Goal: Task Accomplishment & Management: Use online tool/utility

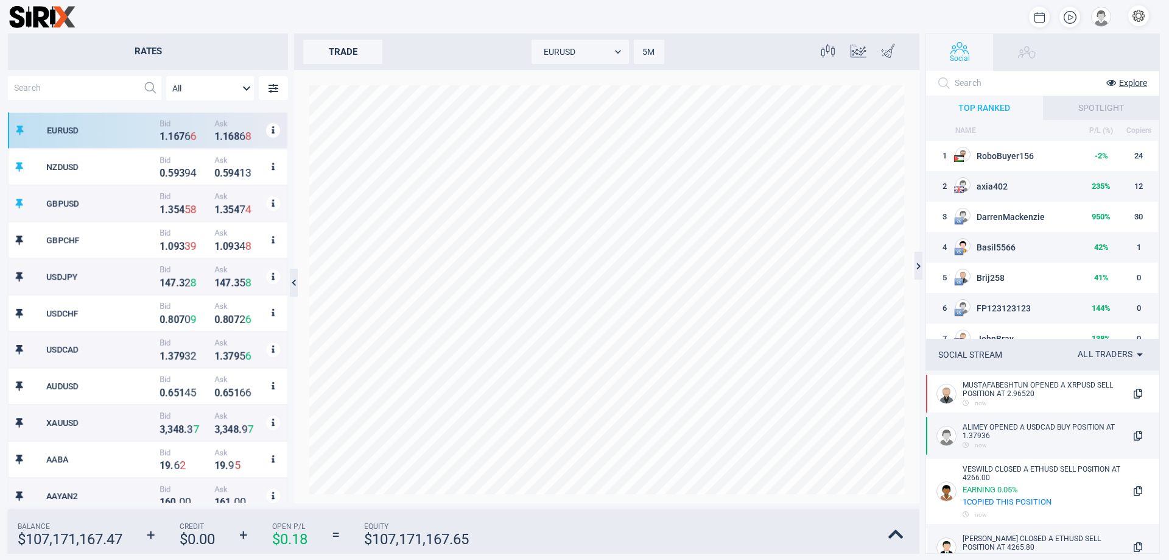
scroll to position [380, 269]
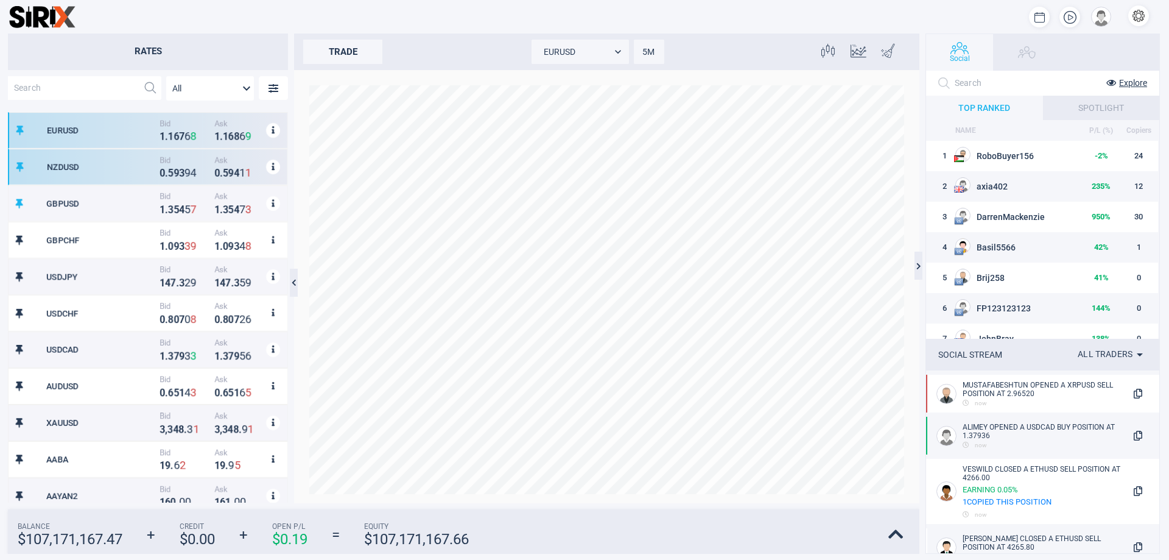
click at [179, 167] on strong "3" at bounding box center [181, 173] width 5 height 12
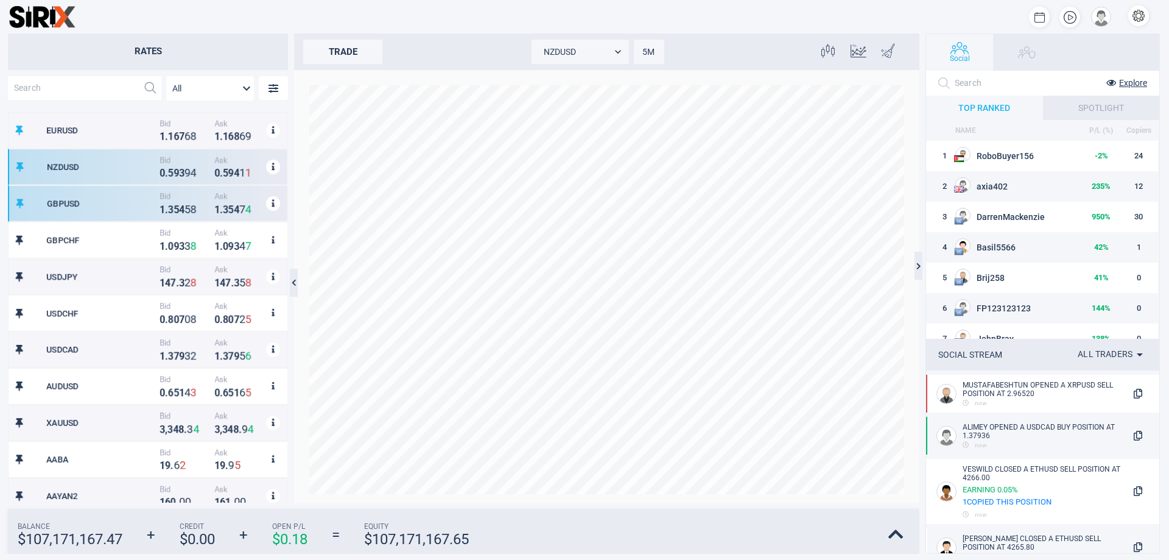
click at [185, 214] on strong "5" at bounding box center [188, 209] width 6 height 13
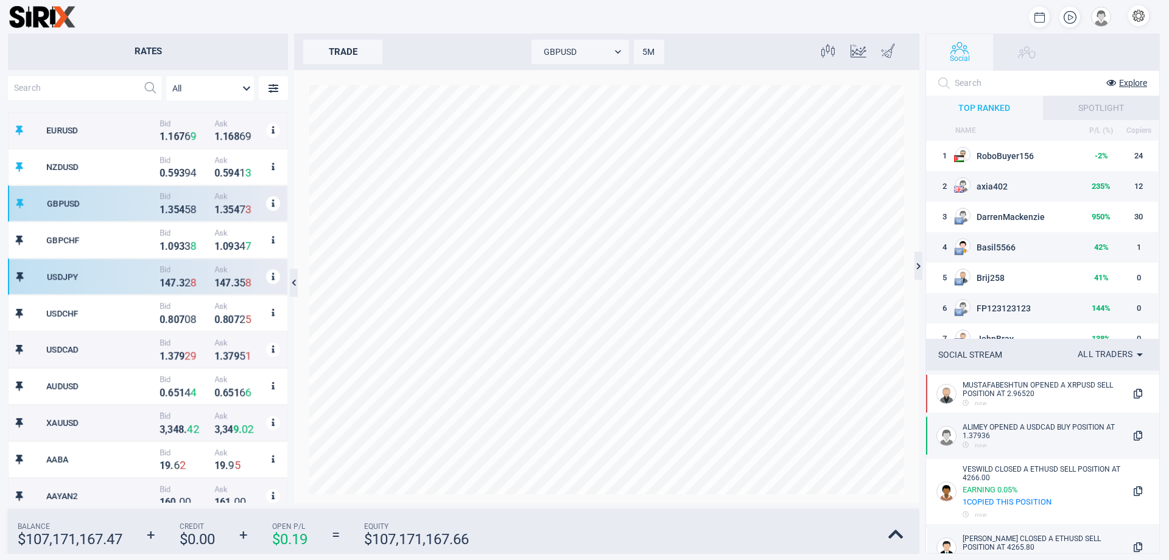
click at [138, 272] on div "USDJPY" at bounding box center [102, 277] width 110 height 10
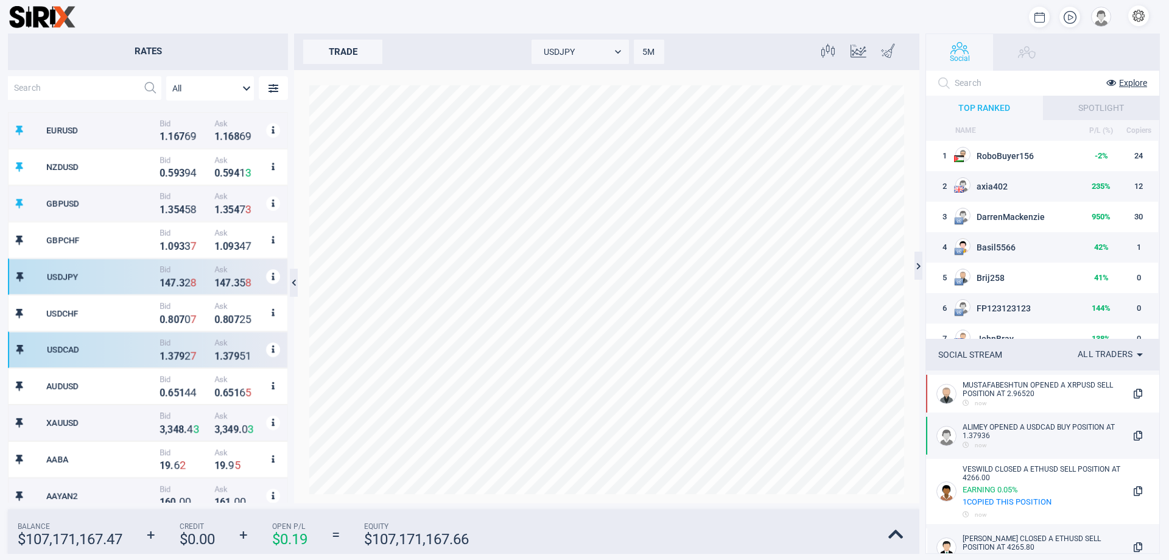
drag, startPoint x: 140, startPoint y: 334, endPoint x: 133, endPoint y: 233, distance: 101.3
click at [141, 334] on div "USDCAD Bid 1 . 3 7 9 2 7 Ask 1 . 3 7 9 5 1" at bounding box center [148, 349] width 280 height 37
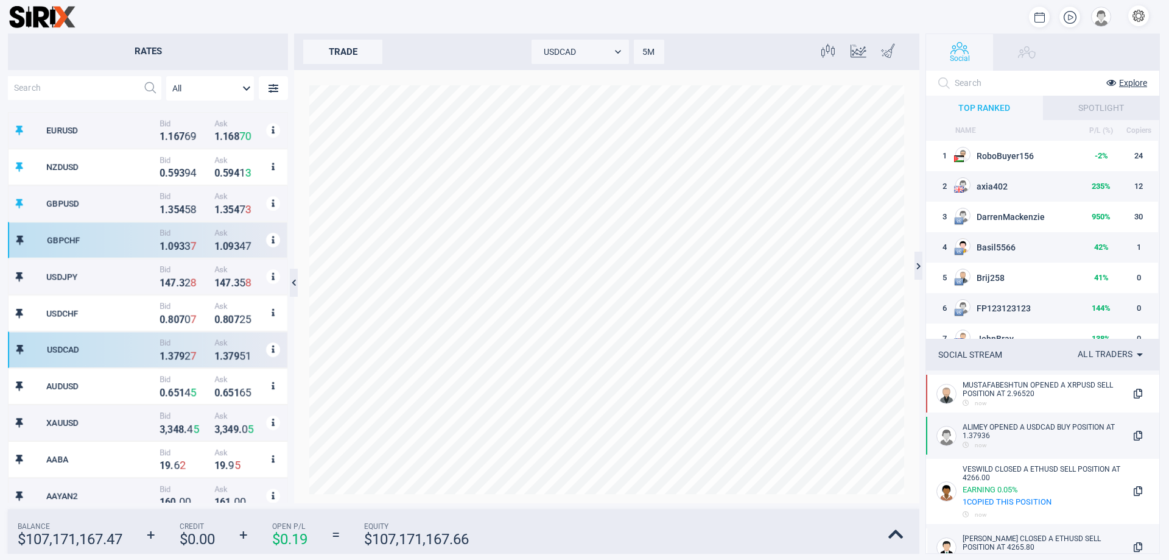
click at [133, 233] on div "GBPCHF Bid 1 . 0 9 3 3 7 Ask 1 . 0 9 3 4 7" at bounding box center [148, 240] width 280 height 37
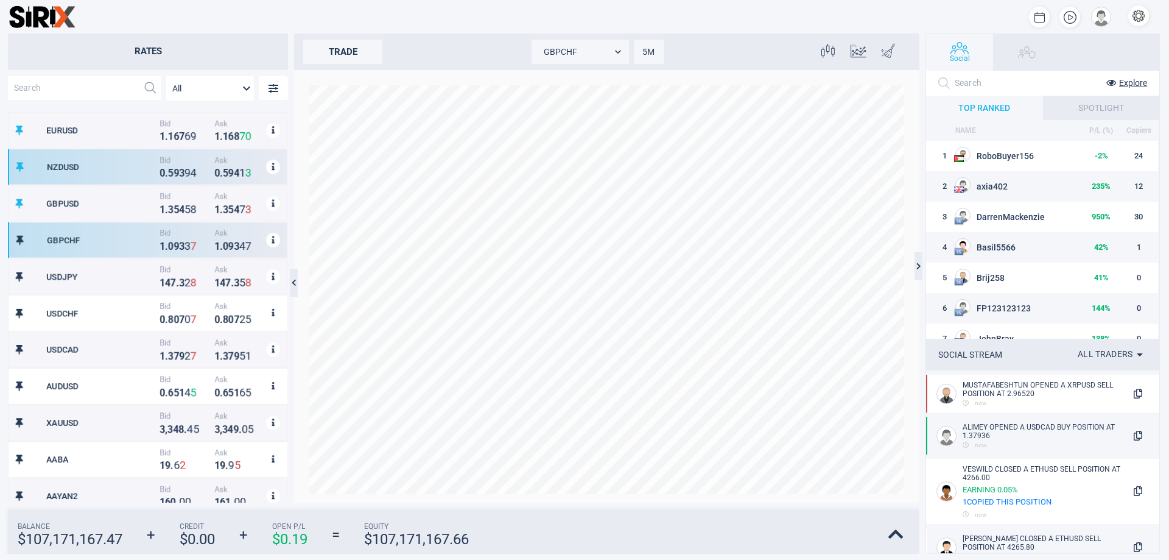
click at [128, 174] on div "NZDUSD Bid 0 . 5 9 3 9 4 Ask 0 . 5 9 4 1 3" at bounding box center [148, 167] width 280 height 37
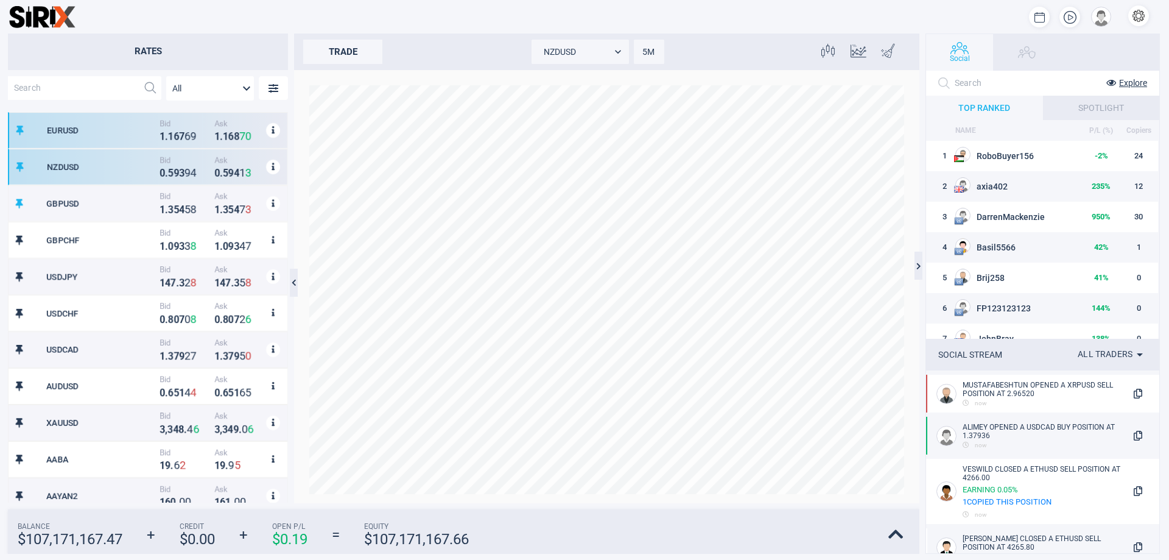
click at [135, 133] on div "EURUSD" at bounding box center [102, 130] width 110 height 10
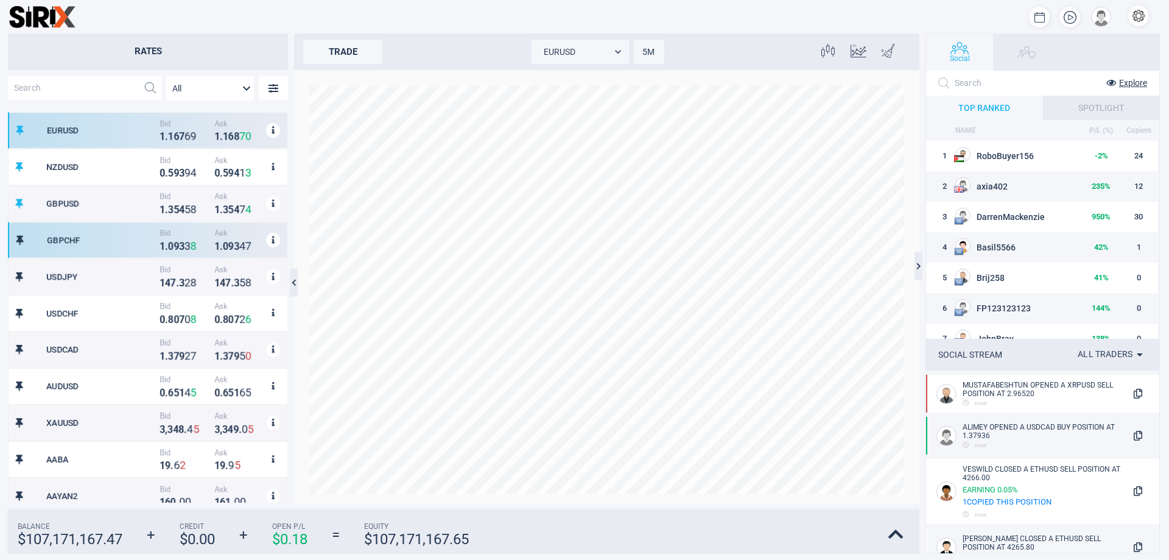
click at [123, 239] on div "GBPCHF" at bounding box center [102, 240] width 110 height 10
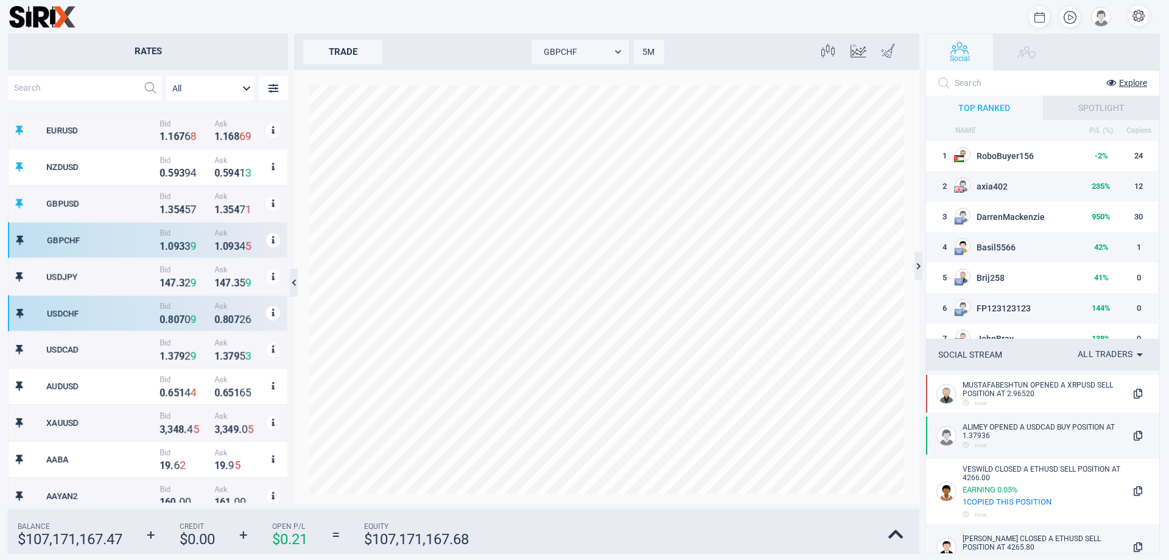
drag, startPoint x: 131, startPoint y: 308, endPoint x: 144, endPoint y: 356, distance: 49.9
click at [133, 312] on div "USDCHF" at bounding box center [102, 313] width 110 height 10
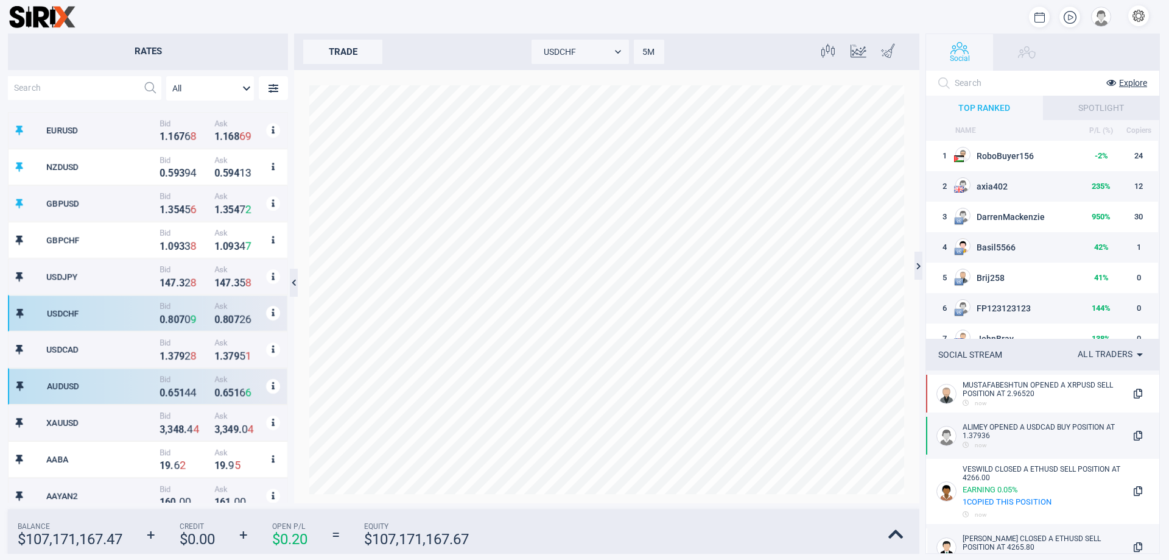
click at [147, 368] on div "AUDUSD Bid 0 . 6 5 1 4 4 Ask 0 . 6 5 1 6 6" at bounding box center [148, 386] width 280 height 37
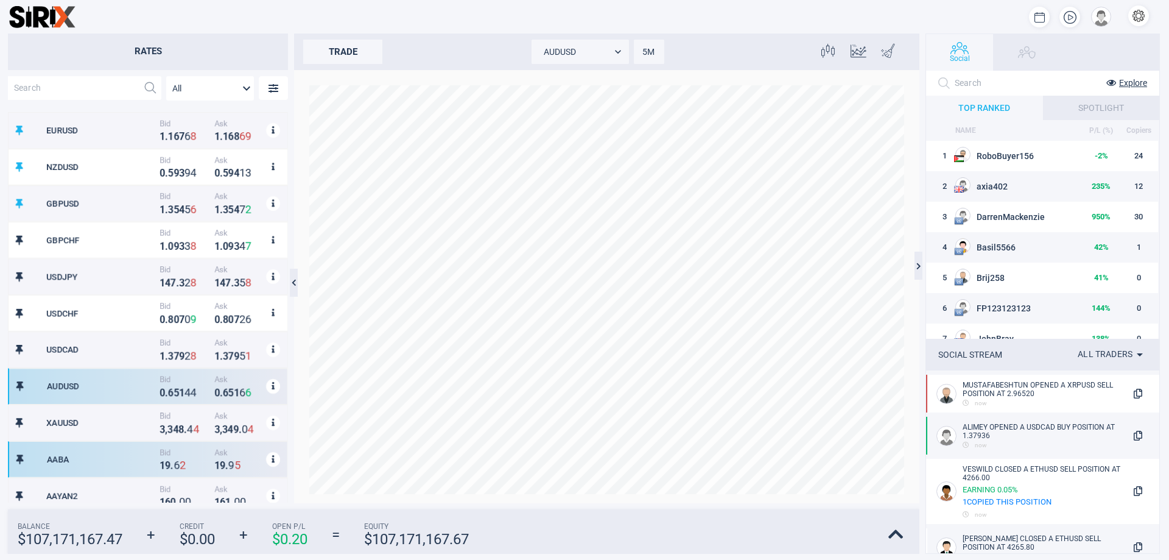
click at [152, 442] on div "AABA Bid 1 9 . 6 2 Ask 1 9 . 9 5" at bounding box center [148, 459] width 280 height 37
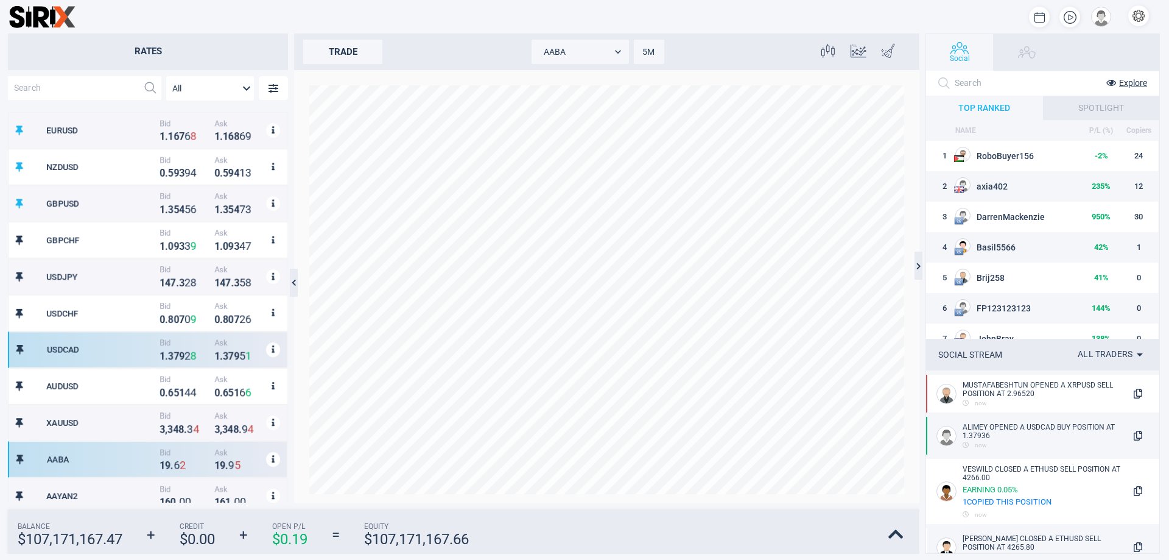
click at [169, 342] on span "Bid" at bounding box center [184, 342] width 49 height 9
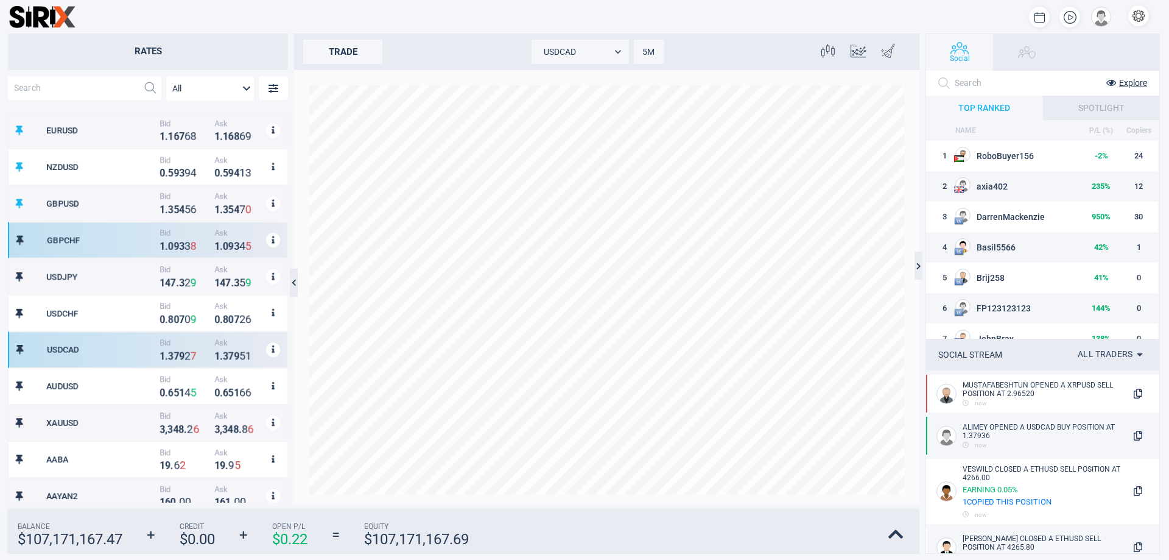
click at [166, 255] on div "GBPCHF Bid 1 . 0 9 3 3 8 Ask 1 . 0 9 3 4 5" at bounding box center [148, 240] width 280 height 37
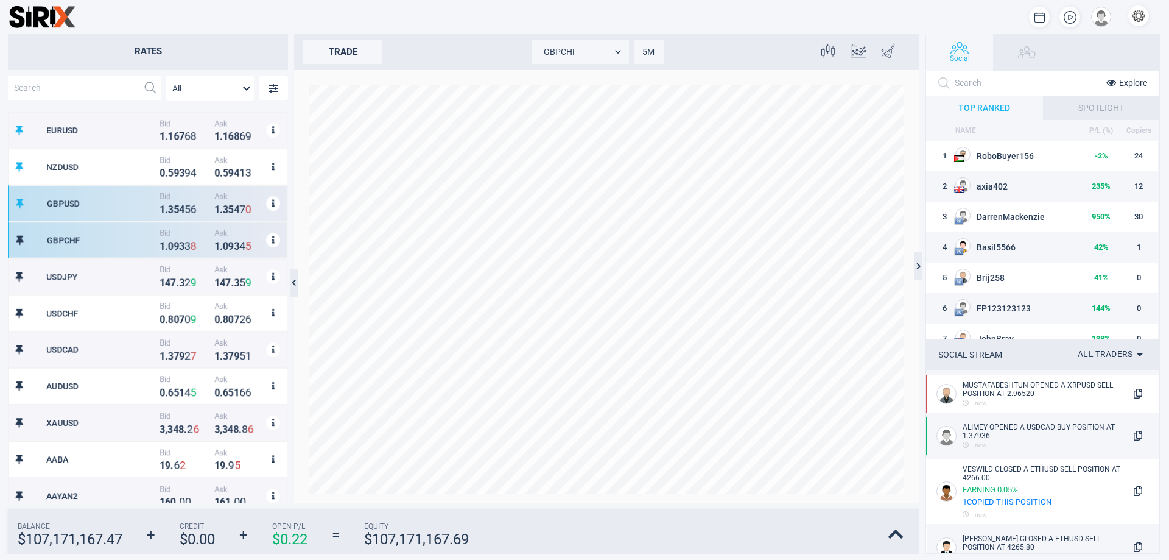
click at [165, 204] on strong "." at bounding box center [166, 210] width 3 height 12
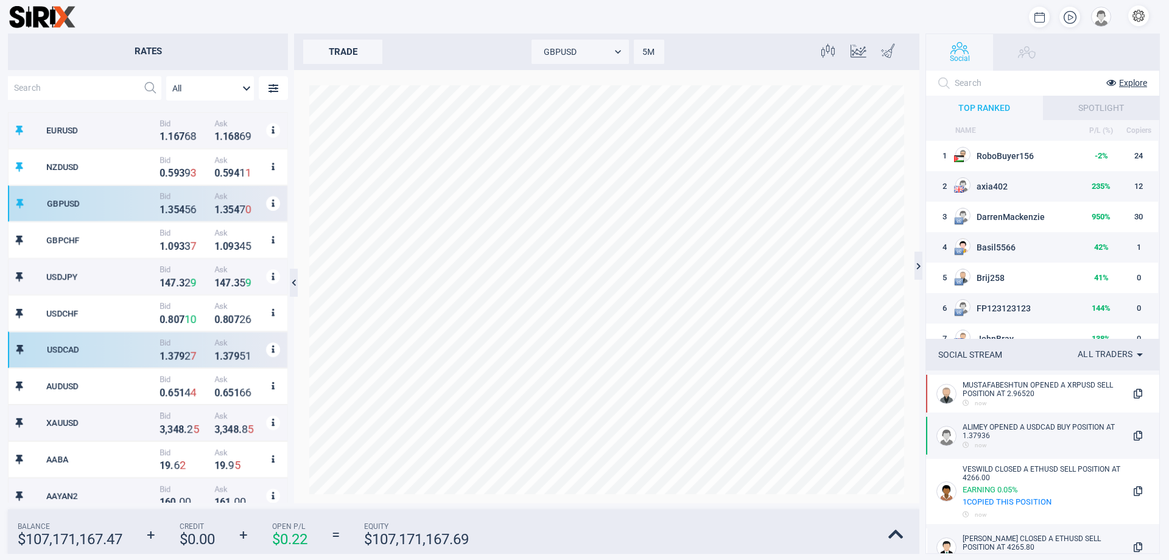
drag, startPoint x: 153, startPoint y: 332, endPoint x: 150, endPoint y: 361, distance: 28.7
click at [153, 334] on div "USDCAD Bid 1 . 3 7 9 2 7 Ask 1 . 3 7 9 5 1" at bounding box center [148, 349] width 280 height 37
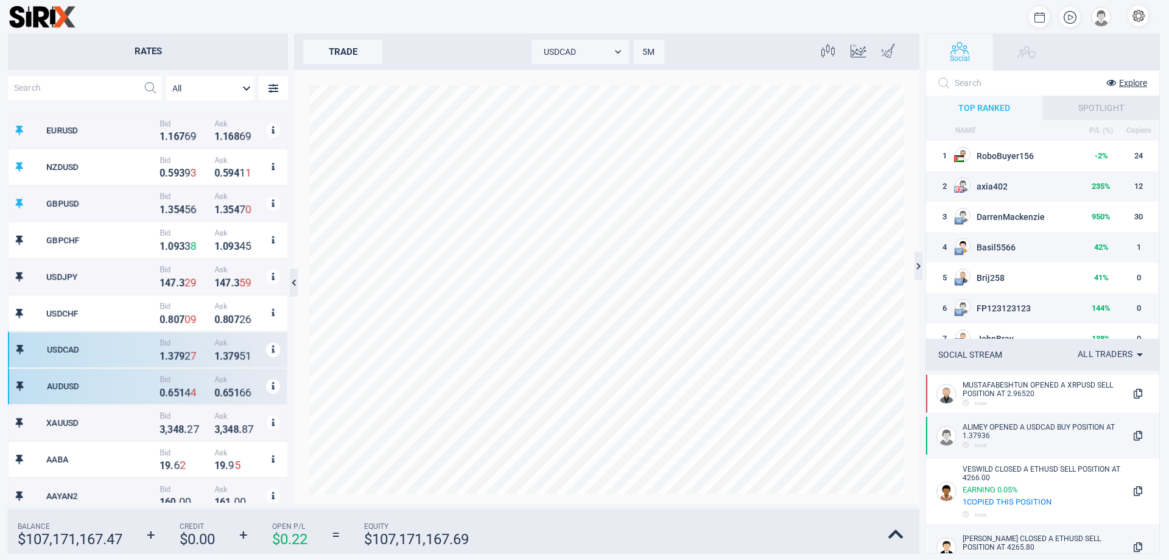
drag, startPoint x: 147, startPoint y: 401, endPoint x: 149, endPoint y: 445, distance: 43.9
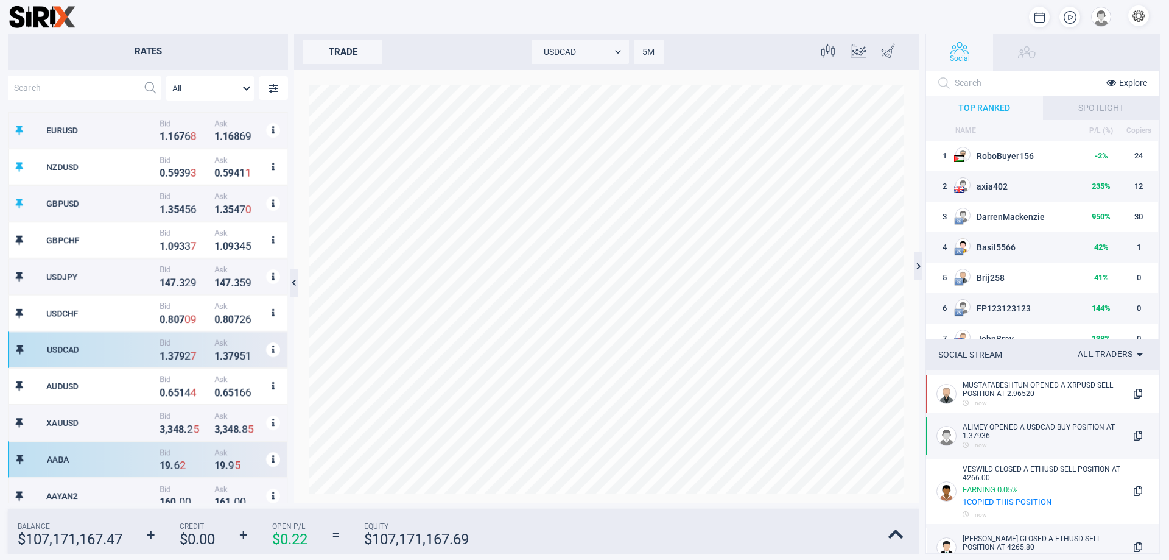
click at [149, 445] on div "AABA Bid 1 9 . 6 2 Ask 1 9 . 9 5" at bounding box center [148, 459] width 280 height 37
type input "AABA"
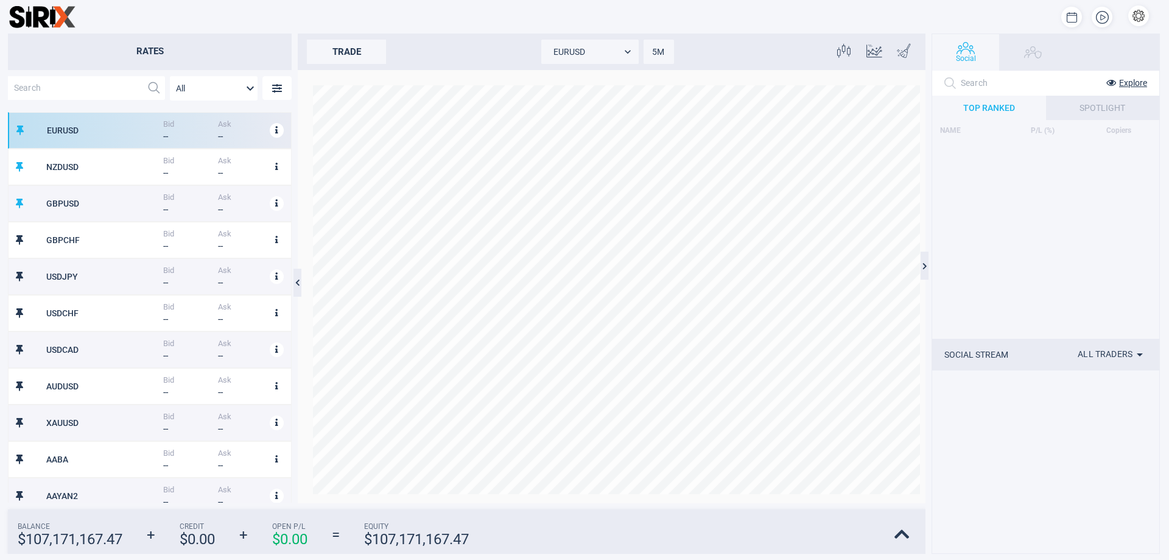
scroll to position [380, 273]
